Goal: Task Accomplishment & Management: Manage account settings

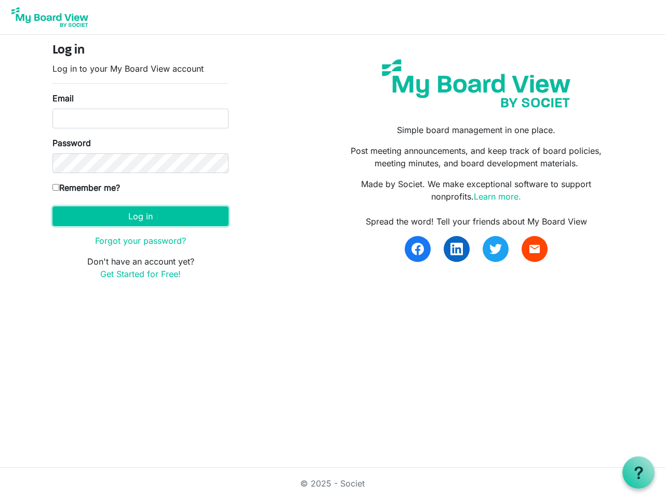
click at [140, 216] on button "Log in" at bounding box center [140, 216] width 176 height 20
click at [639, 472] on use at bounding box center [638, 472] width 8 height 12
